Goal: Transaction & Acquisition: Purchase product/service

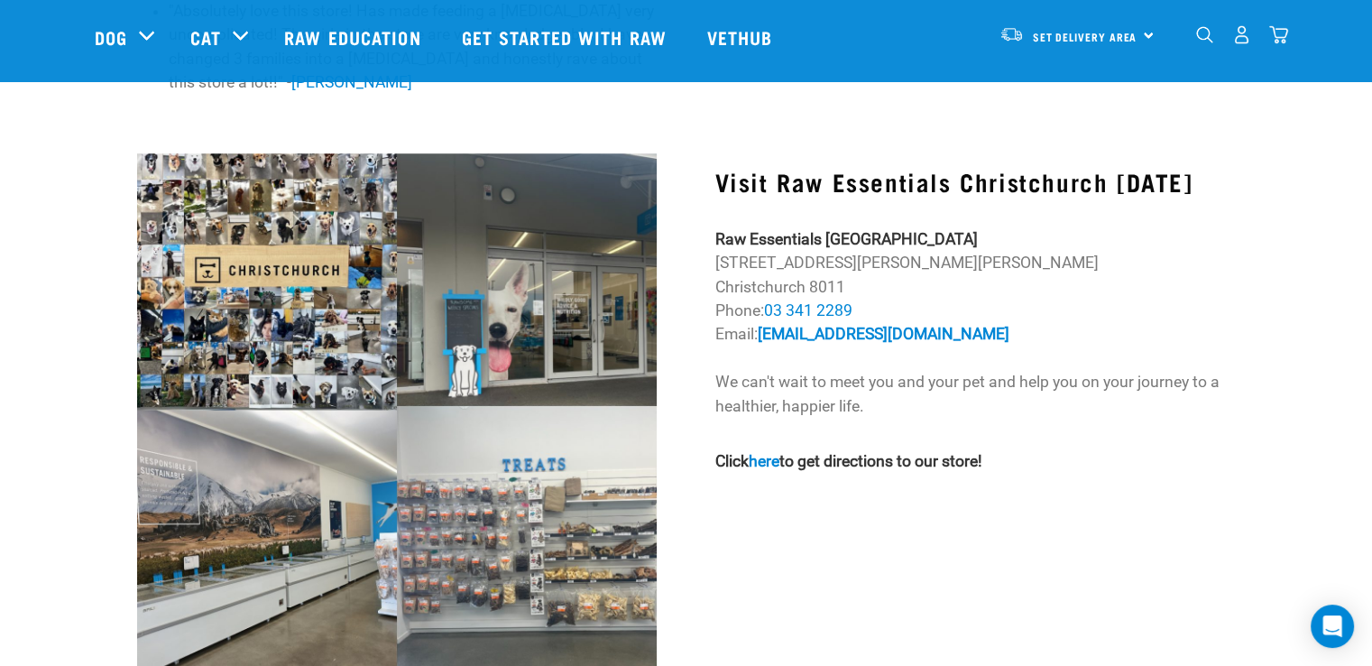
scroll to position [1447, 0]
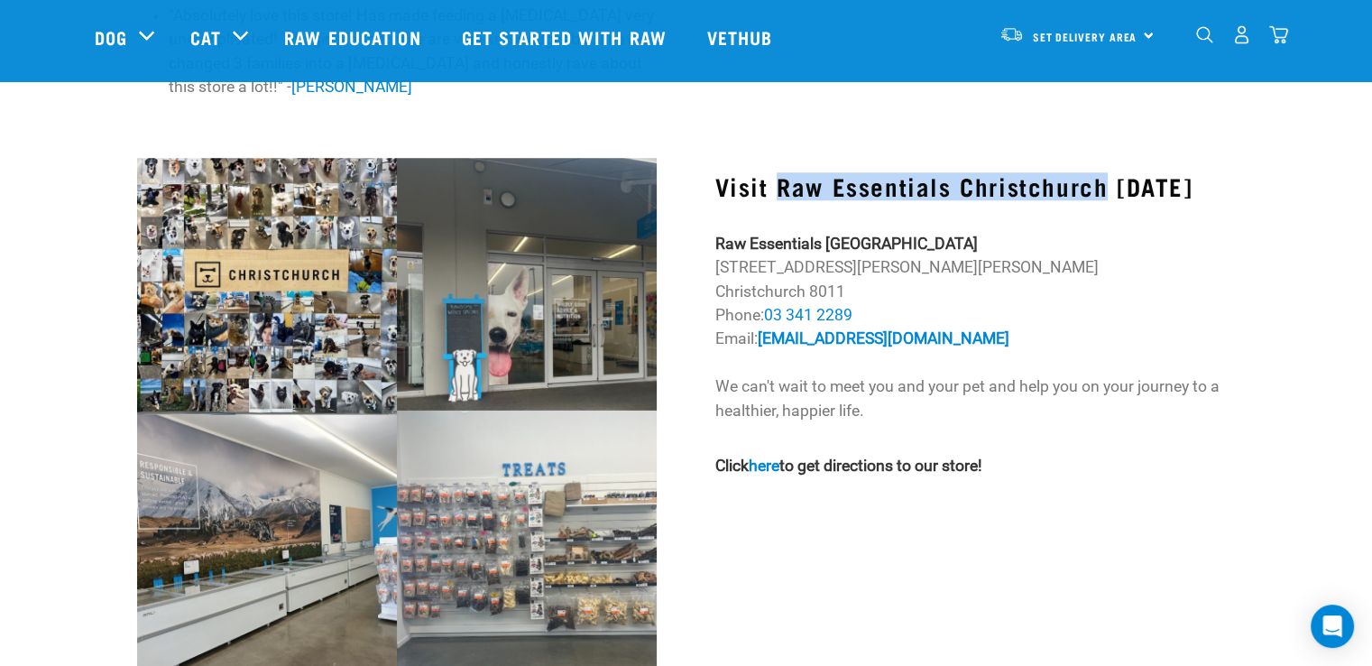
drag, startPoint x: 1101, startPoint y: 142, endPoint x: 779, endPoint y: 141, distance: 321.9
click at [779, 172] on h3 "Visit Raw Essentials Christchurch Today" at bounding box center [973, 186] width 519 height 28
click at [509, 537] on img at bounding box center [396, 414] width 519 height 512
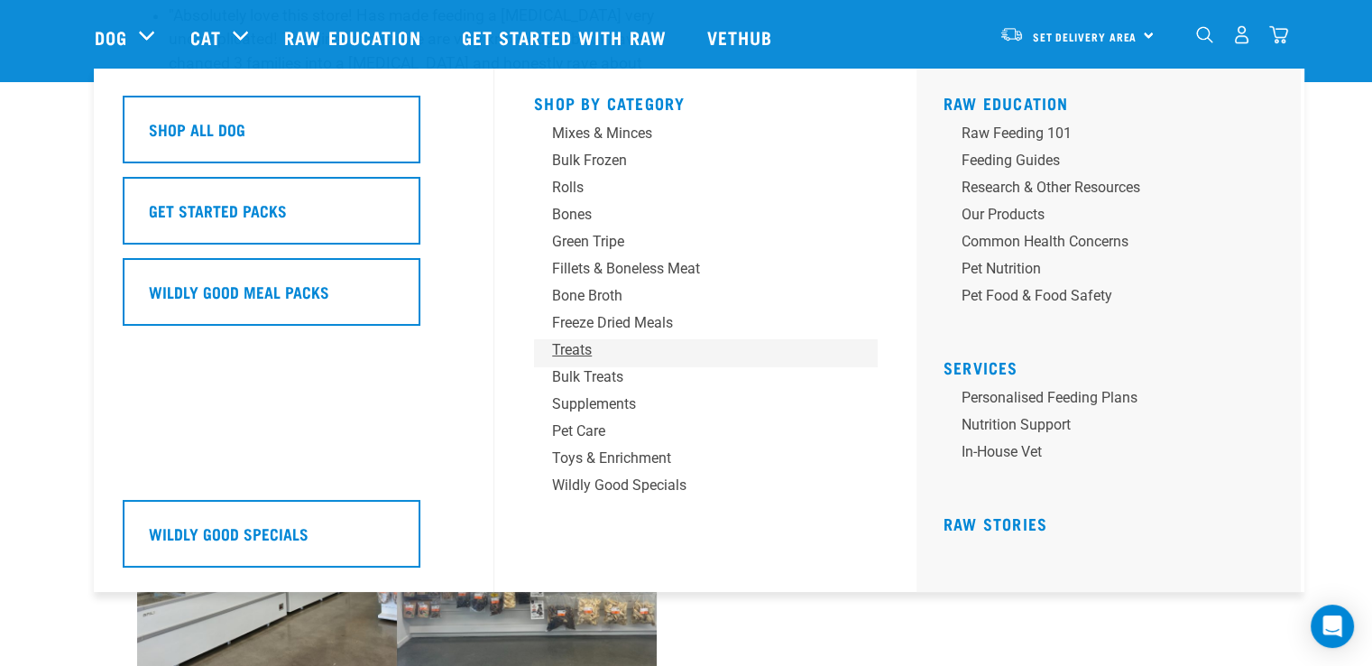
click at [590, 352] on div "Treats" at bounding box center [692, 350] width 281 height 22
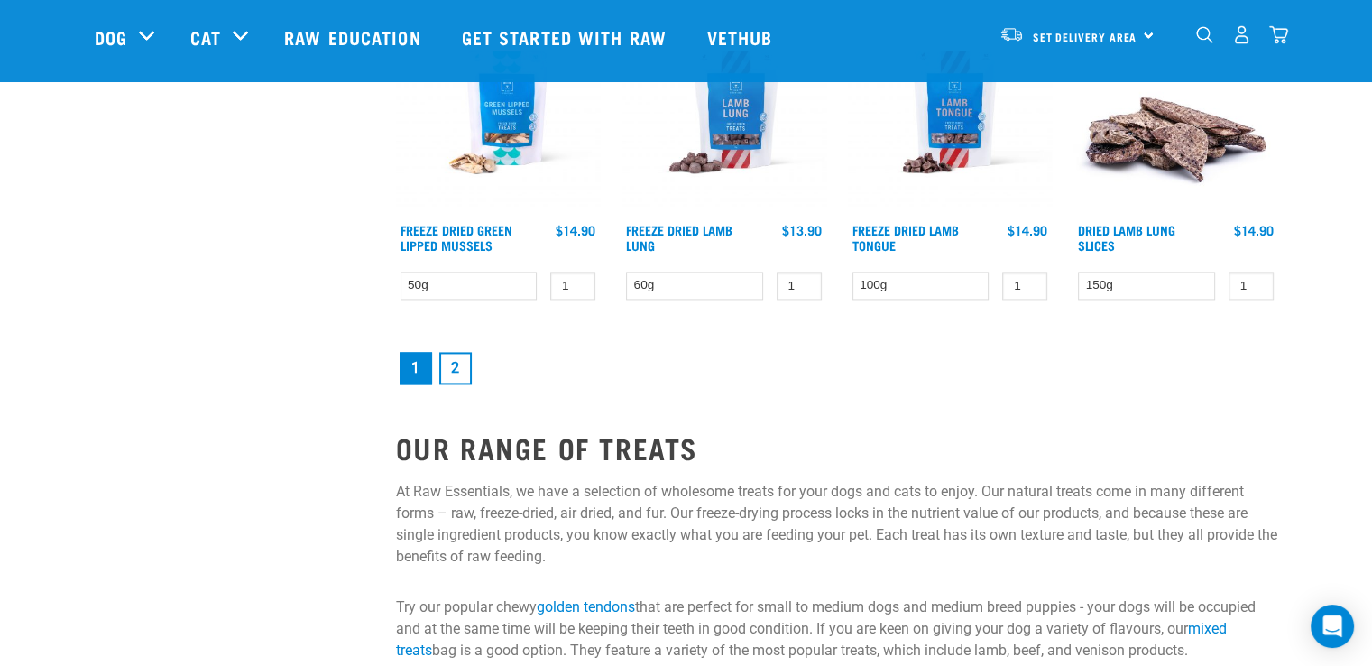
scroll to position [2512, 0]
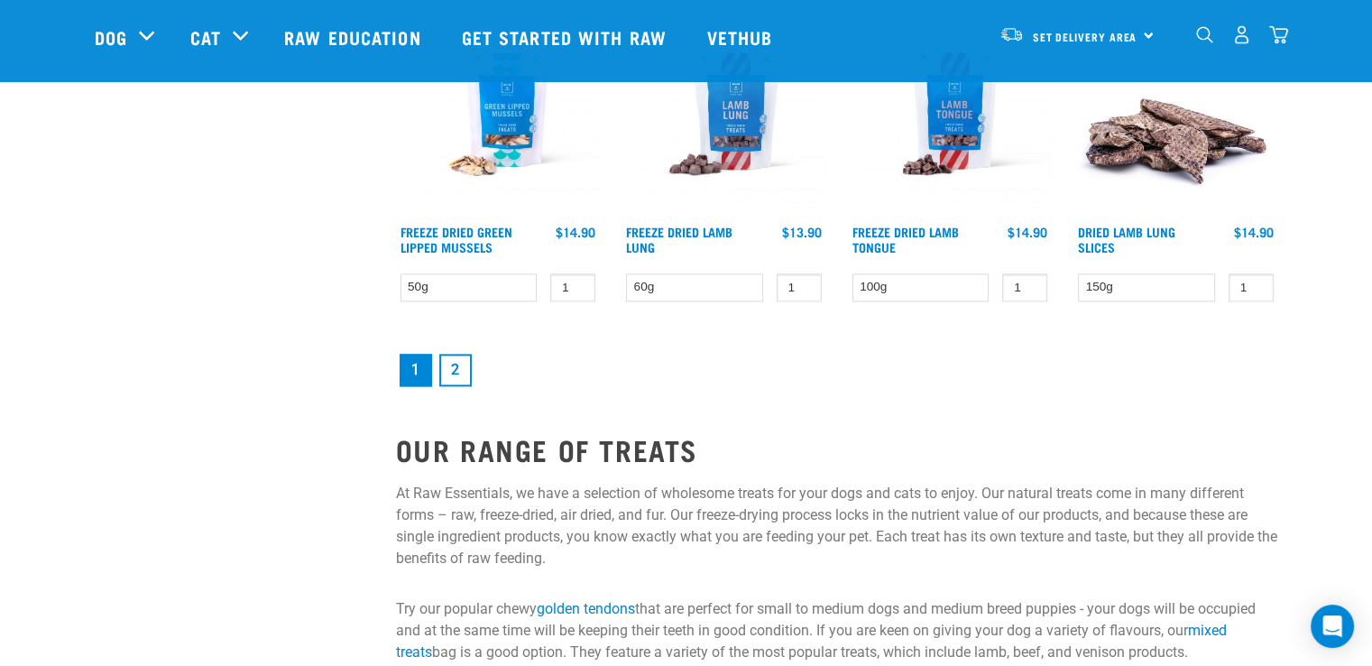
click at [453, 365] on link "2" at bounding box center [455, 370] width 32 height 32
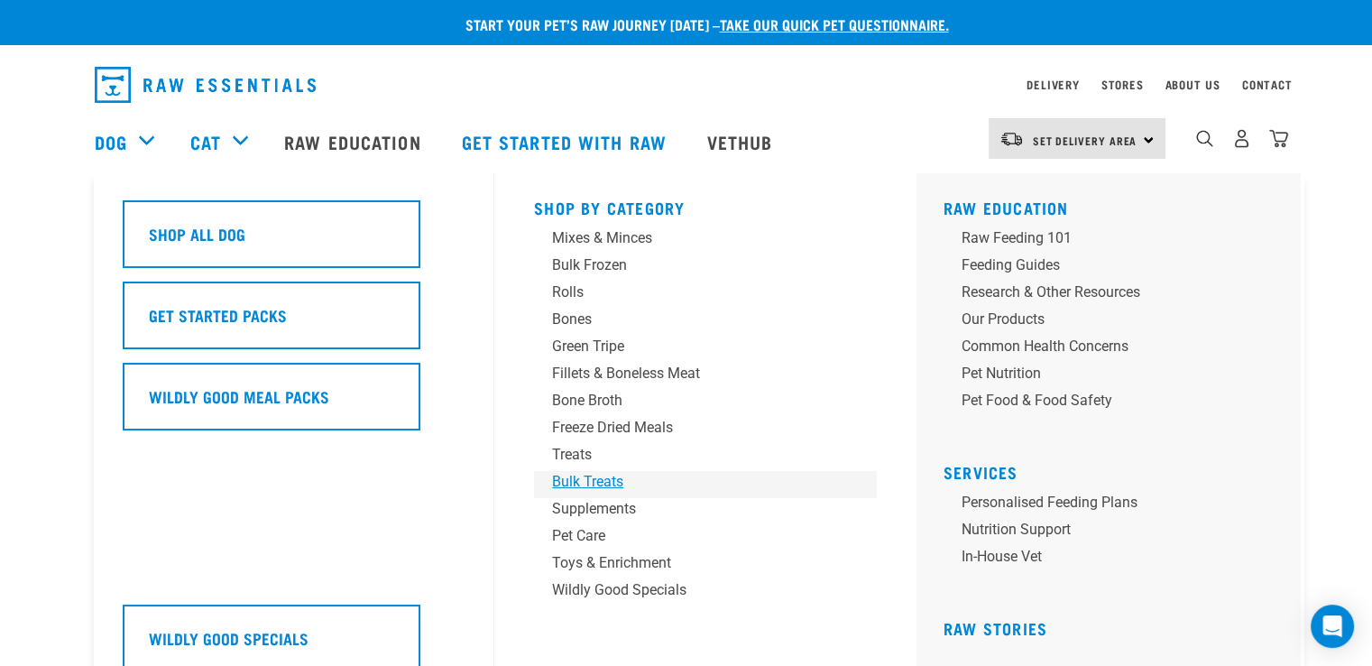
click at [602, 481] on div "Bulk Treats" at bounding box center [692, 482] width 281 height 22
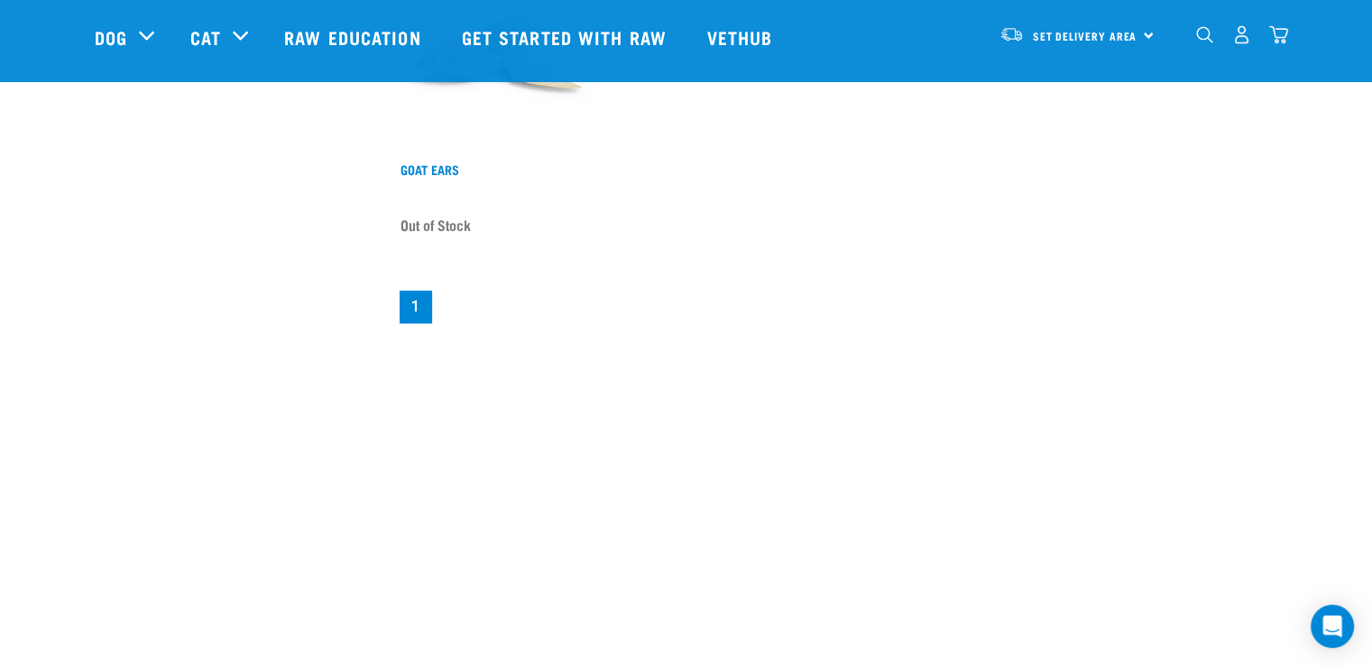
scroll to position [1478, 0]
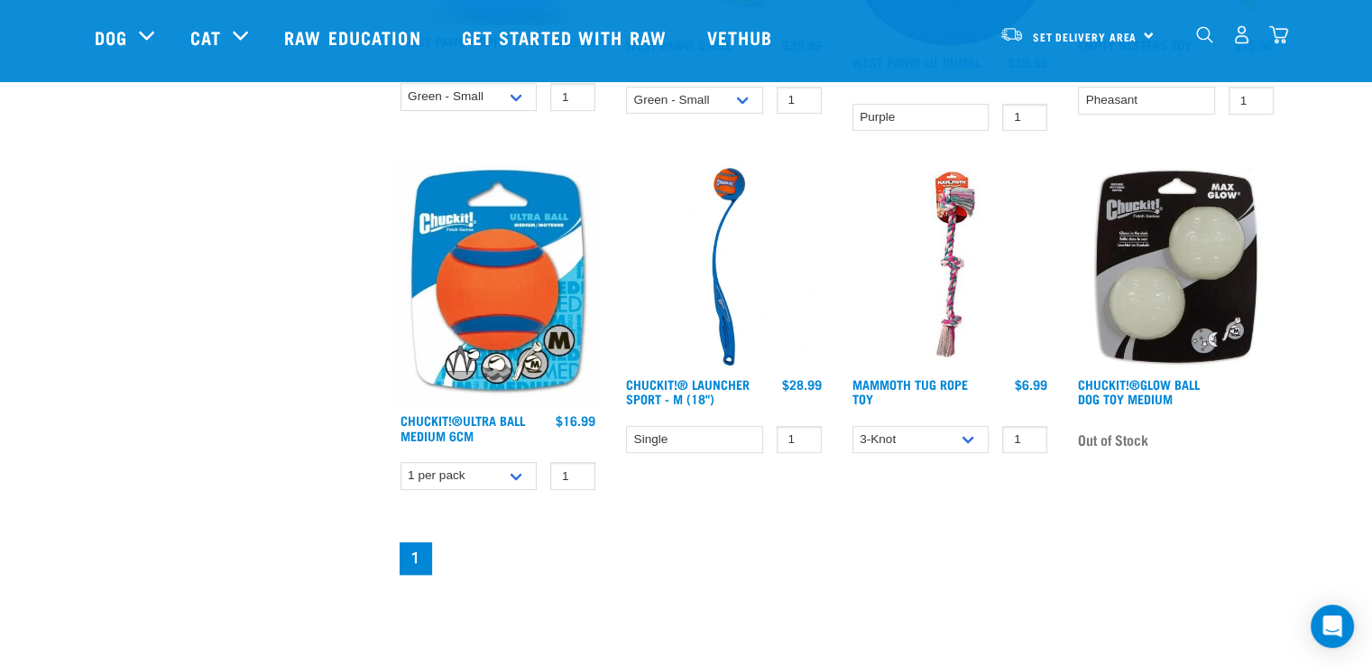
scroll to position [133, 0]
